Goal: Task Accomplishment & Management: Manage account settings

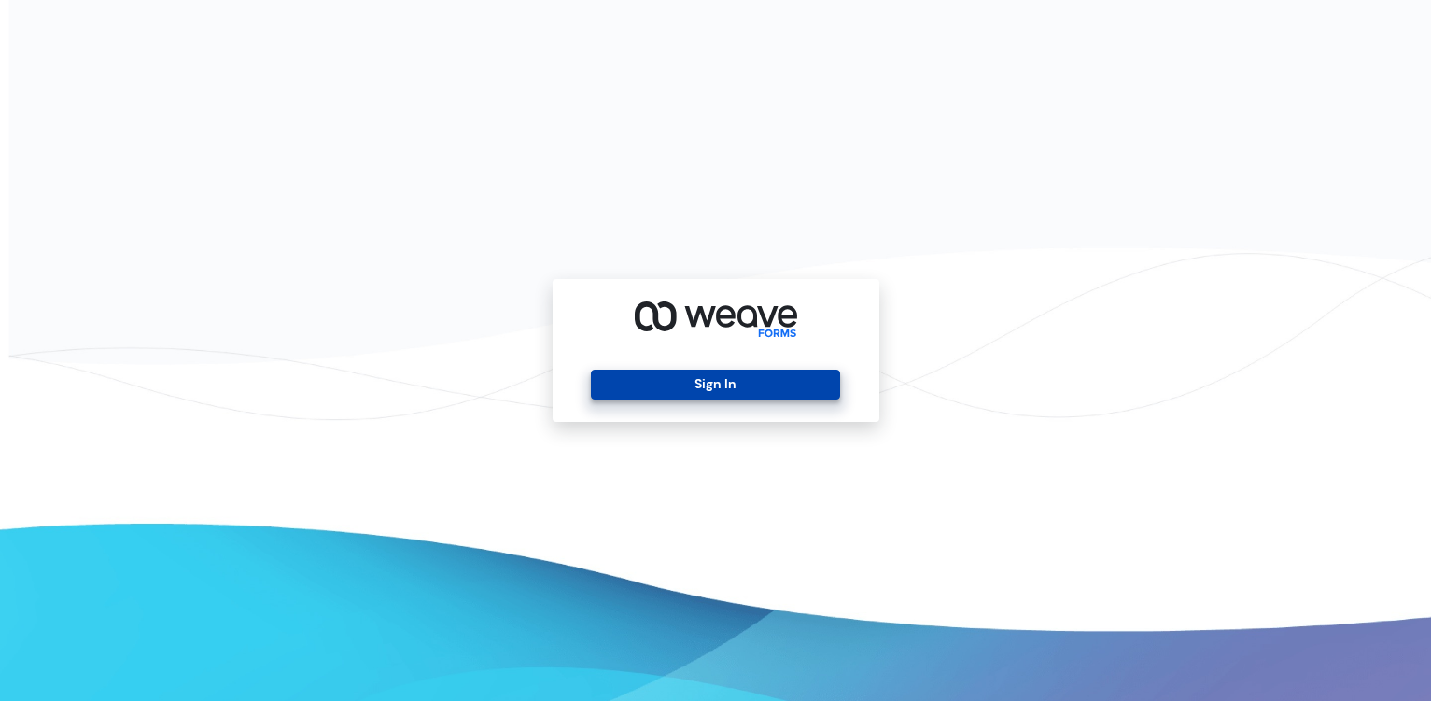
click at [824, 390] on button "Sign In" at bounding box center [715, 385] width 249 height 30
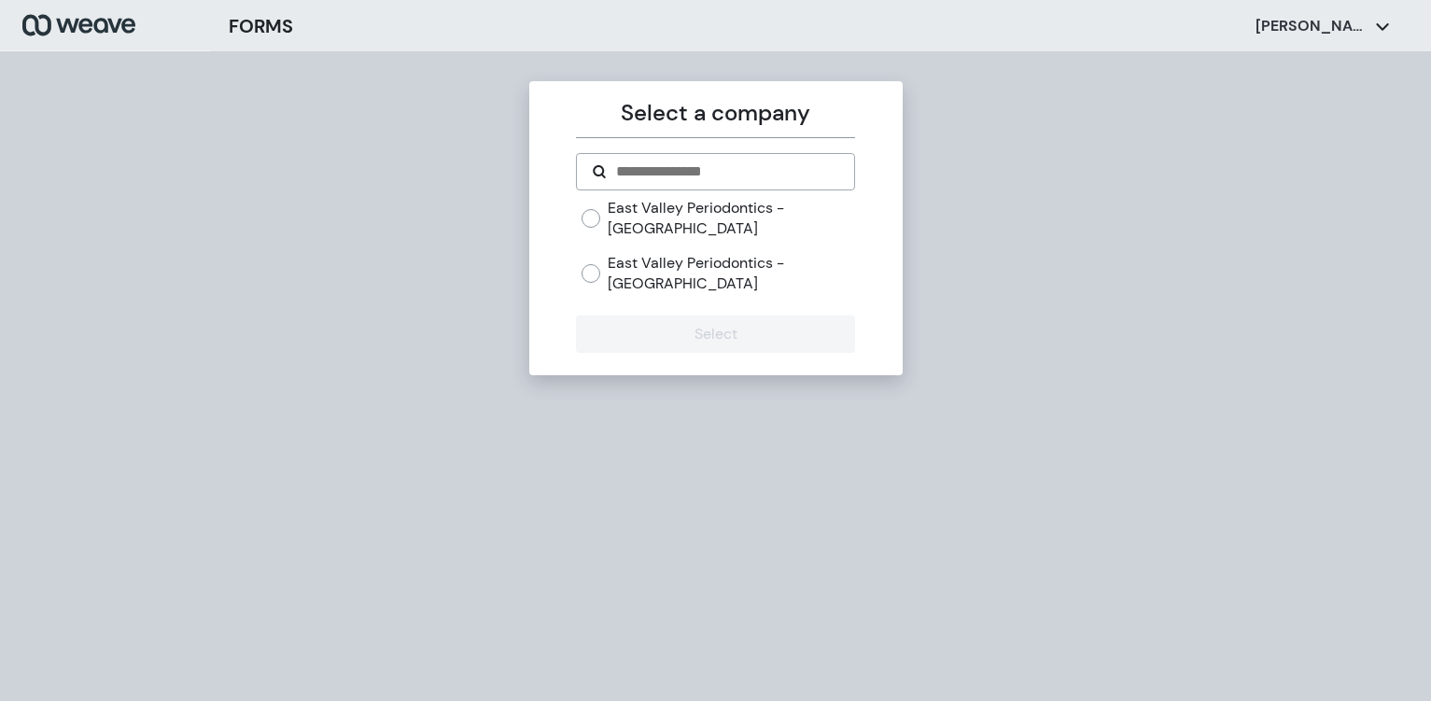
click at [776, 260] on label "East Valley Periodontics - [GEOGRAPHIC_DATA]" at bounding box center [731, 273] width 247 height 40
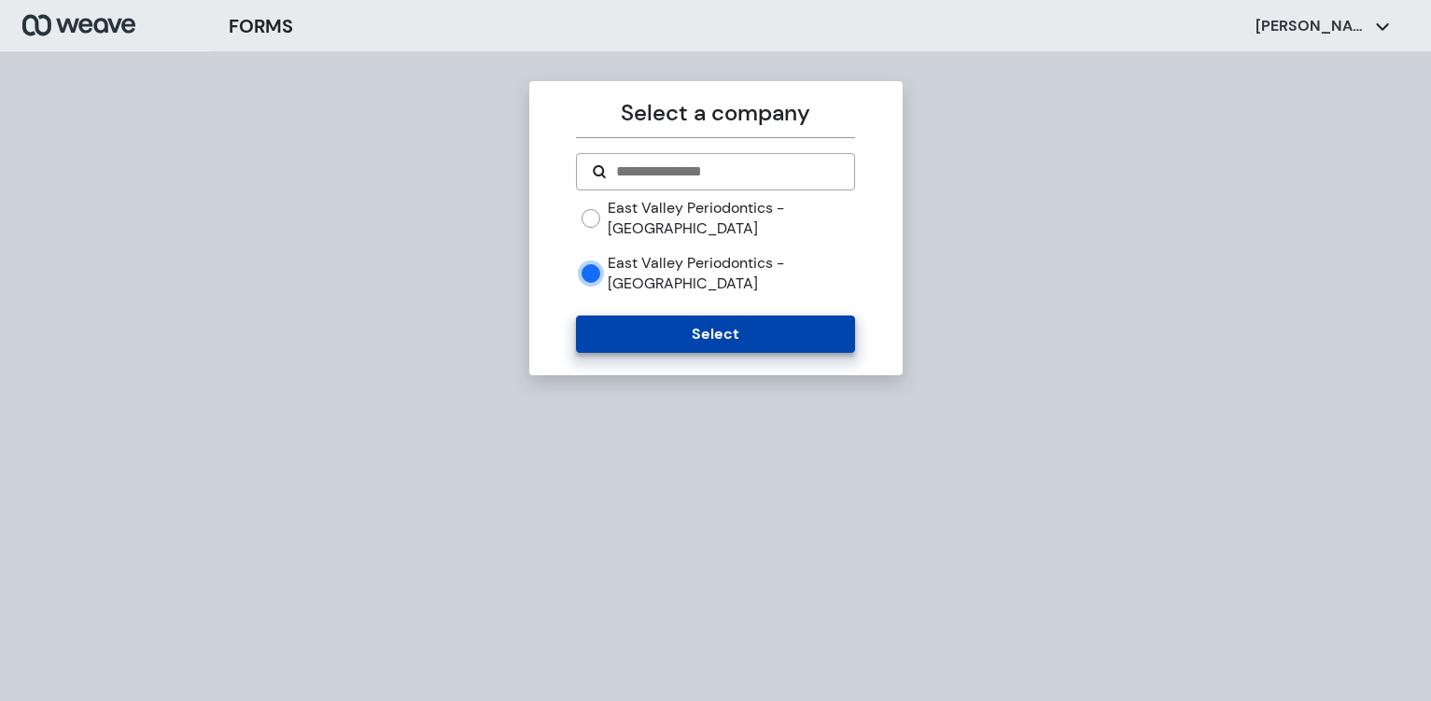
click at [769, 316] on button "Select" at bounding box center [715, 334] width 279 height 37
